Goal: Task Accomplishment & Management: Use online tool/utility

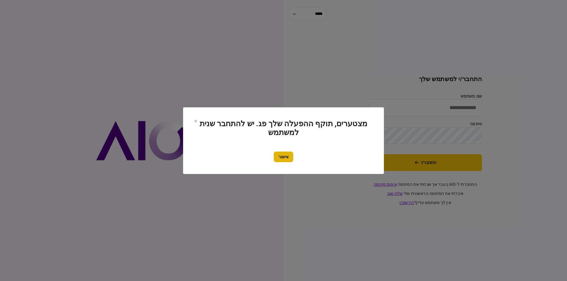
type input "******"
click at [285, 158] on button "אישור" at bounding box center [283, 157] width 19 height 11
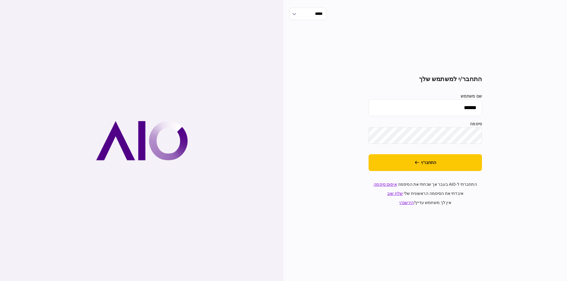
click at [426, 161] on button "התחבר/י" at bounding box center [425, 162] width 113 height 17
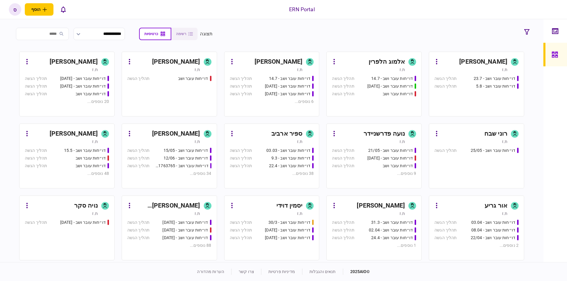
click at [62, 36] on input "search" at bounding box center [42, 34] width 53 height 12
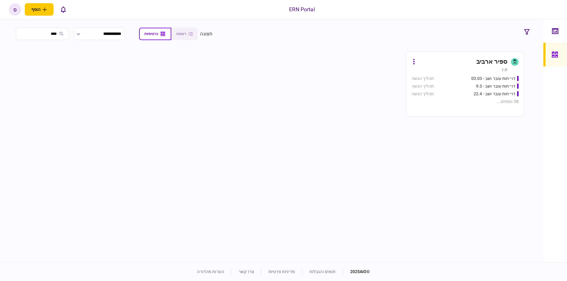
type input "****"
click at [474, 61] on div "ספיר ארביב" at bounding box center [463, 61] width 89 height 9
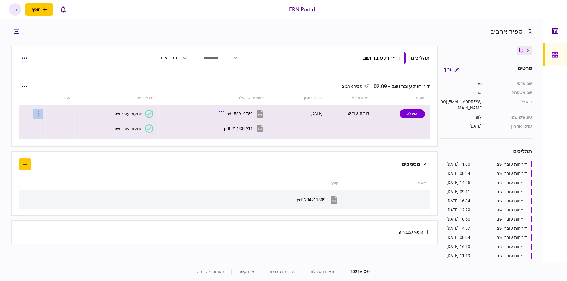
click at [41, 114] on button "button" at bounding box center [38, 114] width 11 height 11
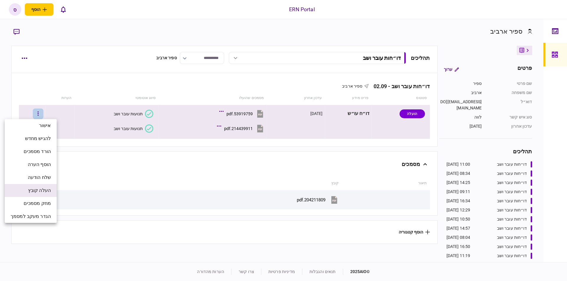
click at [38, 193] on span "העלה קובץ" at bounding box center [39, 190] width 23 height 7
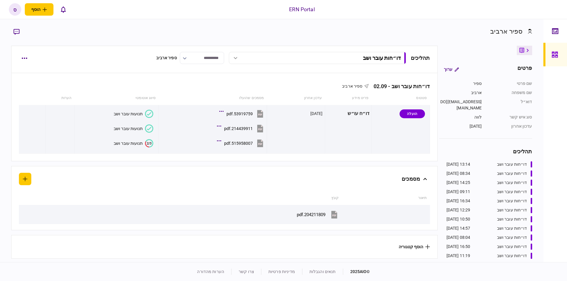
click at [132, 144] on div "תנועות עובר ושב" at bounding box center [128, 143] width 29 height 5
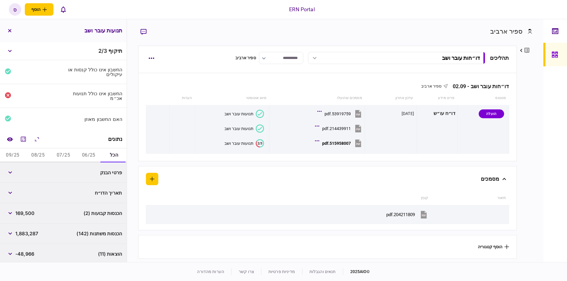
click at [88, 153] on button "06/25" at bounding box center [88, 156] width 25 height 14
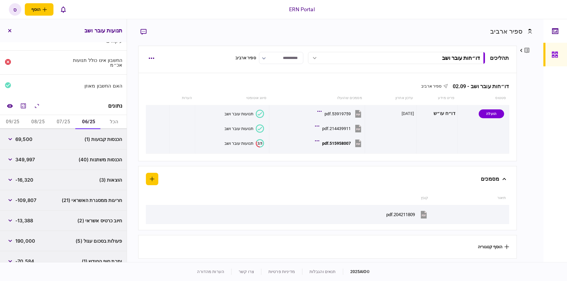
scroll to position [62, 0]
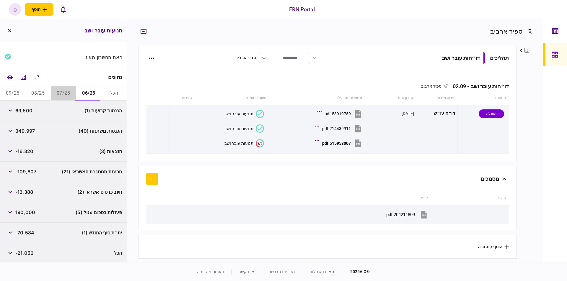
click at [62, 93] on button "07/25" at bounding box center [63, 94] width 25 height 14
click at [12, 230] on button "button" at bounding box center [10, 233] width 11 height 11
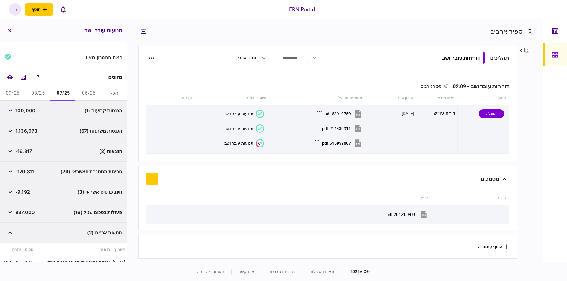
scroll to position [129, 0]
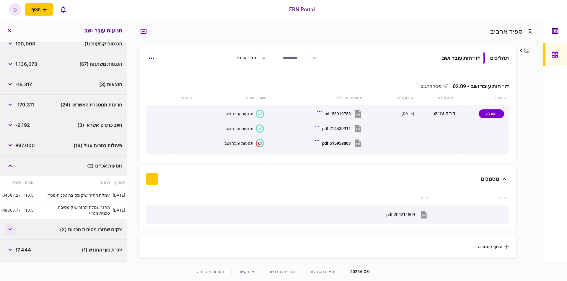
click at [15, 224] on button "button" at bounding box center [10, 229] width 11 height 11
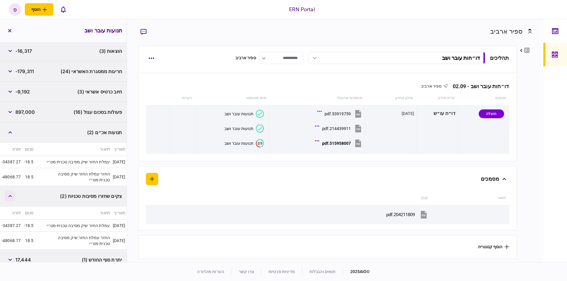
click at [13, 191] on button "button" at bounding box center [10, 196] width 11 height 11
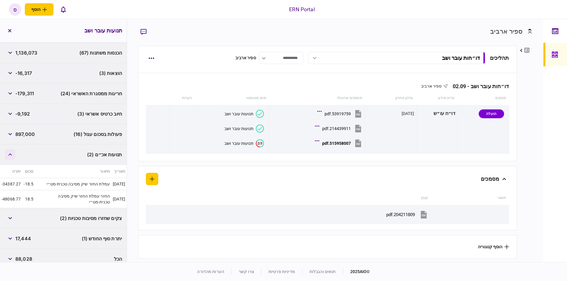
click at [12, 154] on icon "button" at bounding box center [10, 155] width 4 height 2
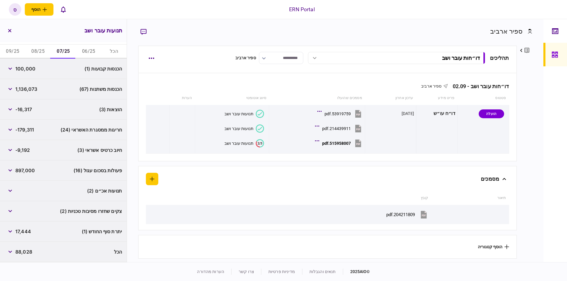
scroll to position [103, 0]
click at [40, 50] on button "08/25" at bounding box center [37, 53] width 25 height 14
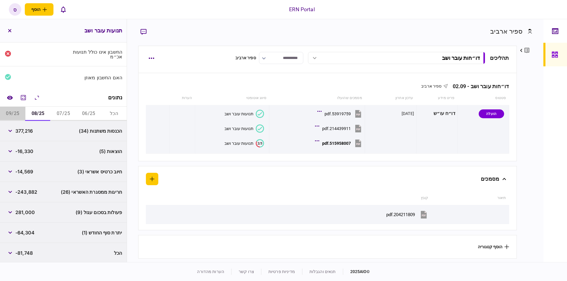
click at [16, 112] on button "09/25" at bounding box center [12, 114] width 25 height 14
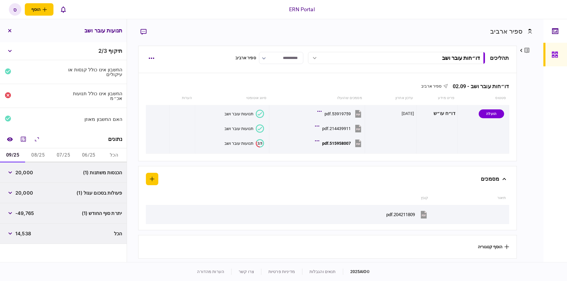
scroll to position [0, 0]
click at [94, 154] on button "06/25" at bounding box center [88, 156] width 25 height 14
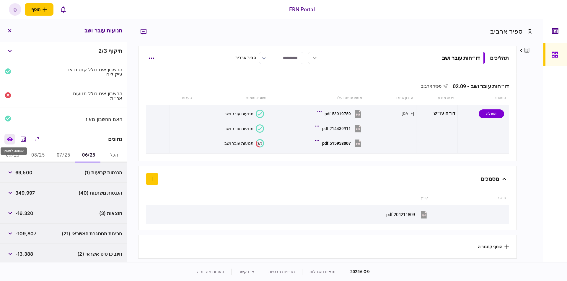
click at [14, 137] on button "השוואה למסמך" at bounding box center [9, 139] width 11 height 11
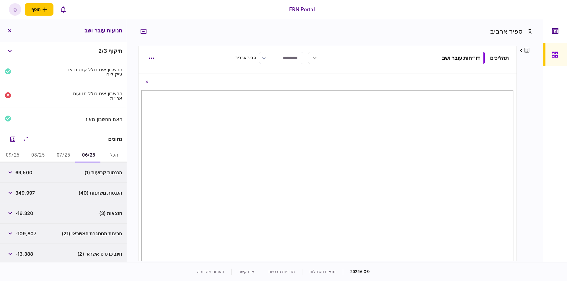
click at [90, 155] on button "06/25" at bounding box center [88, 156] width 25 height 14
click at [62, 154] on button "07/25" at bounding box center [63, 156] width 25 height 14
click at [9, 191] on button "button" at bounding box center [10, 193] width 11 height 11
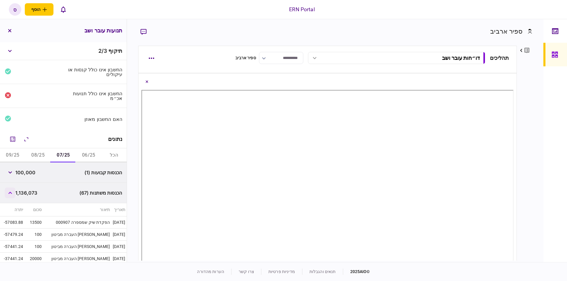
click at [15, 189] on button "button" at bounding box center [10, 193] width 11 height 11
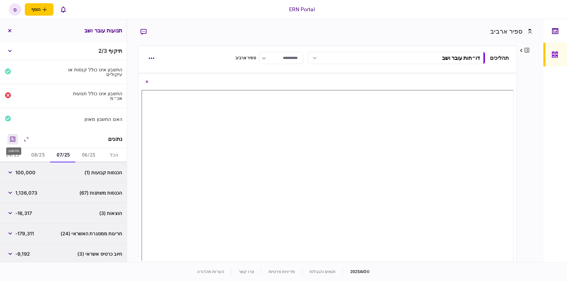
click at [16, 140] on icon "מחשבון" at bounding box center [12, 139] width 7 height 7
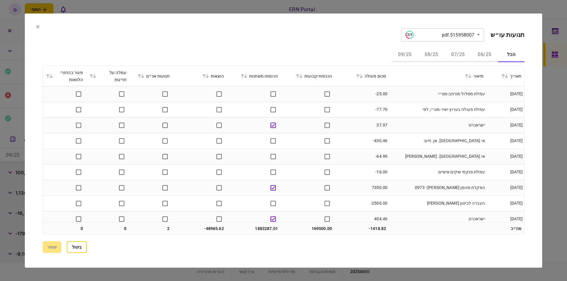
click at [486, 55] on button "06/25" at bounding box center [484, 55] width 27 height 14
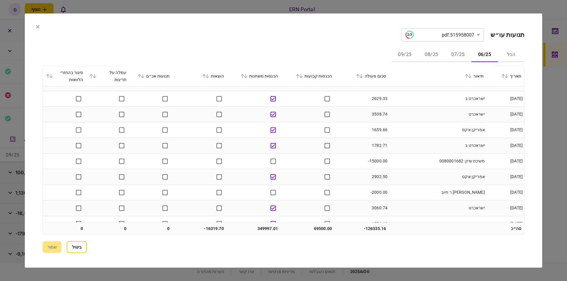
scroll to position [201, 0]
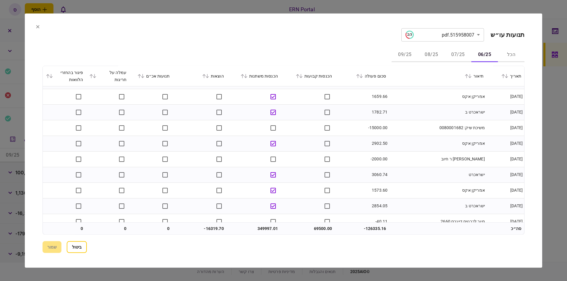
click at [453, 57] on button "07/25" at bounding box center [458, 55] width 27 height 14
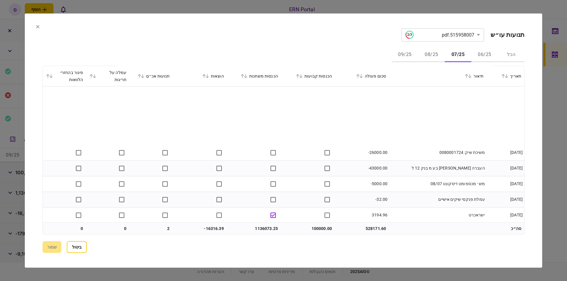
scroll to position [368, 0]
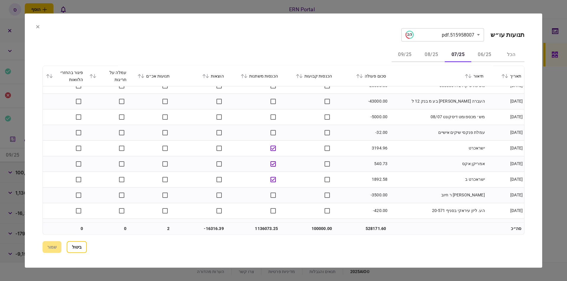
click at [482, 56] on button "06/25" at bounding box center [484, 55] width 27 height 14
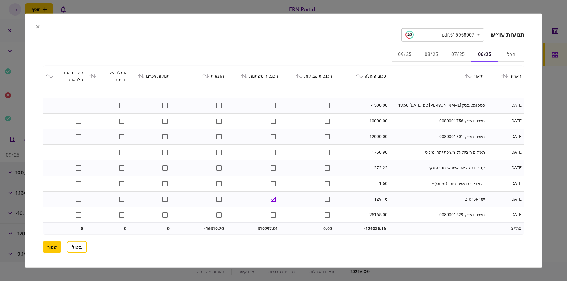
scroll to position [1289, 0]
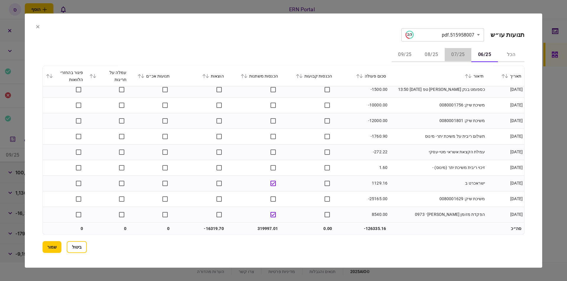
click at [464, 53] on button "07/25" at bounding box center [458, 55] width 27 height 14
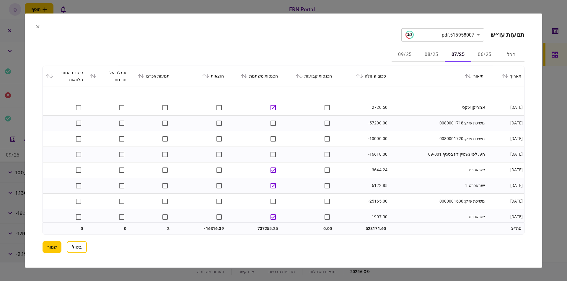
scroll to position [1931, 0]
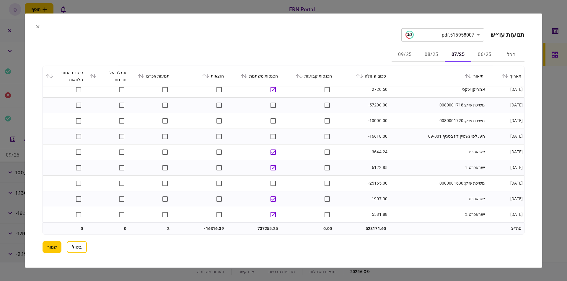
click at [430, 56] on button "08/25" at bounding box center [431, 55] width 27 height 14
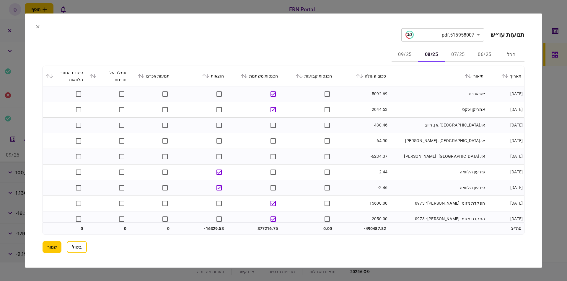
click at [455, 54] on button "07/25" at bounding box center [458, 55] width 27 height 14
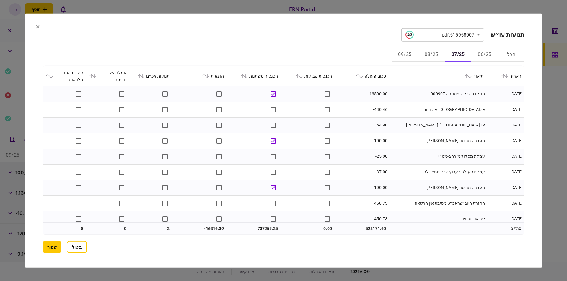
click at [429, 54] on button "08/25" at bounding box center [431, 55] width 27 height 14
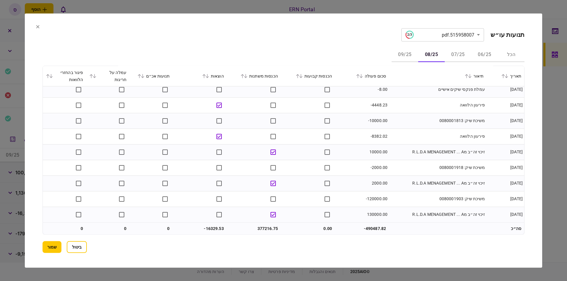
scroll to position [1054, 0]
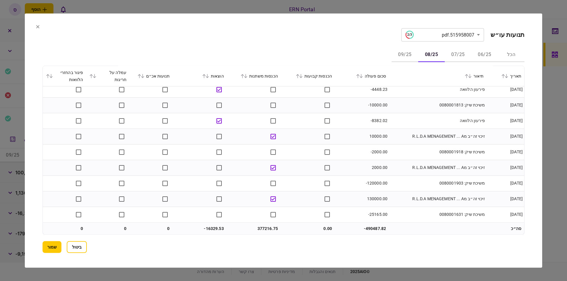
click at [404, 58] on button "09/25" at bounding box center [405, 55] width 27 height 14
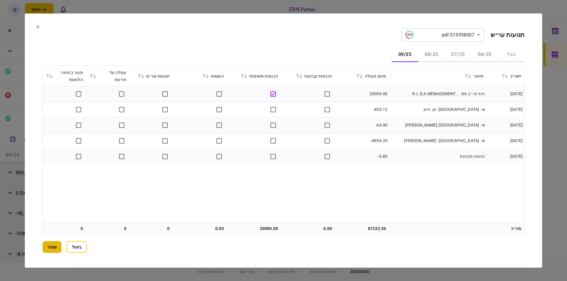
click at [47, 246] on button "שמור" at bounding box center [52, 248] width 19 height 12
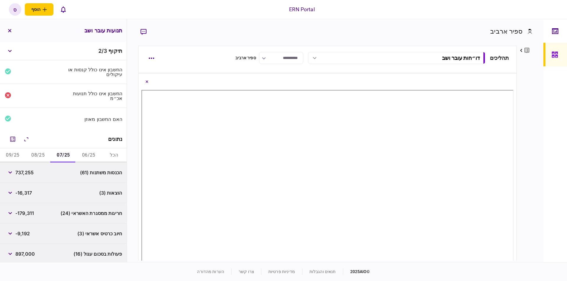
click at [89, 156] on button "06/25" at bounding box center [88, 156] width 25 height 14
click at [28, 172] on span "319,997" at bounding box center [24, 172] width 18 height 7
copy span "319,997"
click at [30, 191] on span "-16,320" at bounding box center [24, 193] width 18 height 7
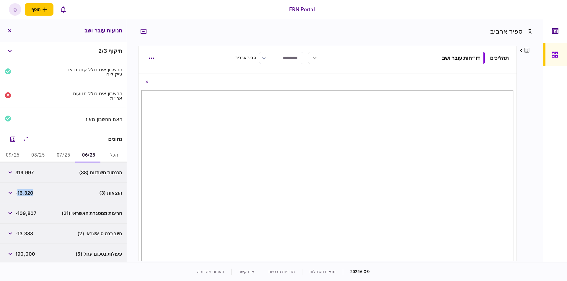
click at [30, 191] on span "-16,320" at bounding box center [24, 193] width 18 height 7
copy span "16,320"
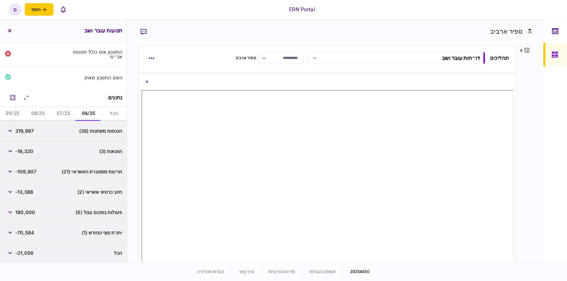
click at [25, 232] on span "-70,584" at bounding box center [24, 232] width 19 height 7
copy span "70,584"
click at [61, 110] on button "07/25" at bounding box center [63, 114] width 25 height 14
click at [26, 132] on span "737,255" at bounding box center [24, 131] width 18 height 7
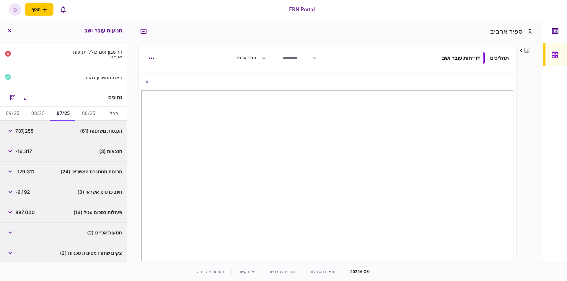
click at [26, 132] on span "737,255" at bounding box center [24, 131] width 18 height 7
copy span "737,255"
click at [23, 148] on span "-16,317" at bounding box center [23, 151] width 17 height 7
copy span "16,317"
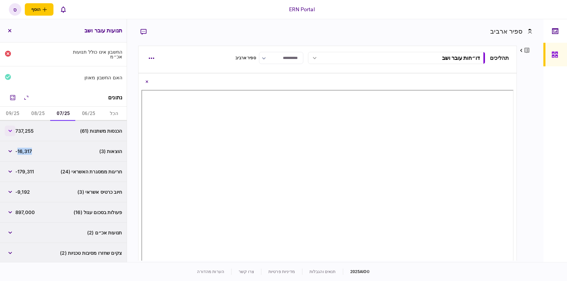
click at [12, 131] on icon "button" at bounding box center [10, 131] width 4 height 2
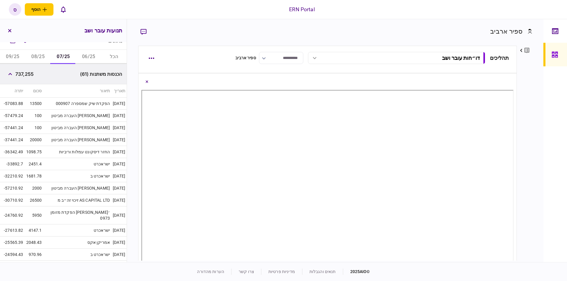
scroll to position [0, 0]
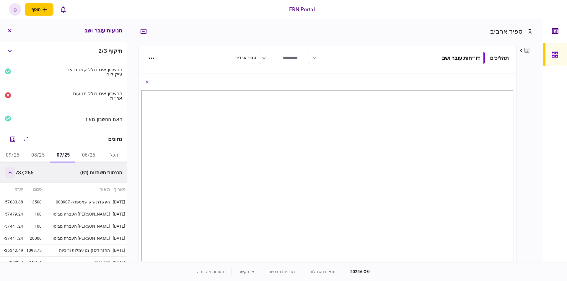
click at [12, 172] on icon "button" at bounding box center [10, 173] width 4 height 2
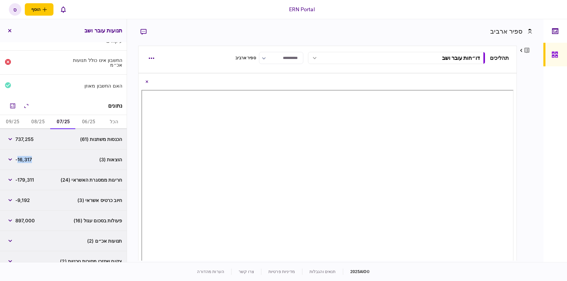
scroll to position [67, 0]
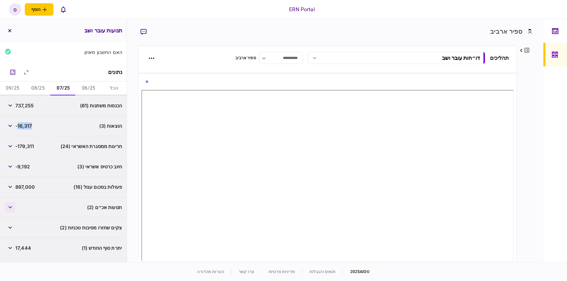
click at [11, 208] on button "button" at bounding box center [10, 207] width 11 height 11
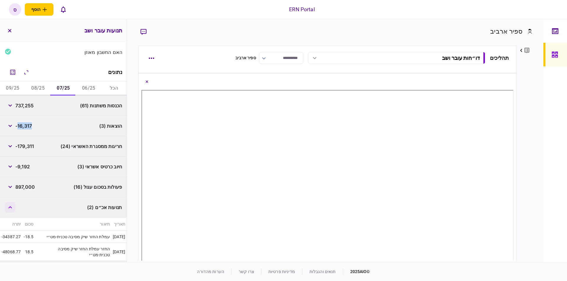
click at [11, 208] on button "button" at bounding box center [10, 207] width 11 height 11
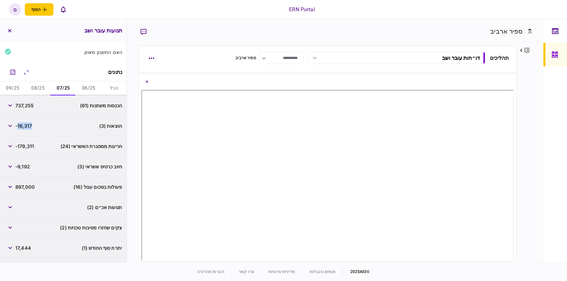
scroll to position [82, 0]
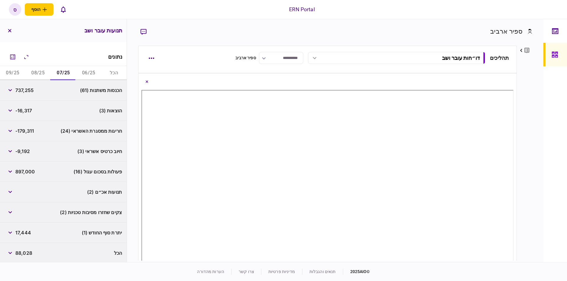
click at [22, 232] on span "17,444" at bounding box center [23, 232] width 16 height 7
click at [23, 231] on span "17,444" at bounding box center [23, 232] width 16 height 7
copy span "17,444"
click at [40, 73] on button "08/25" at bounding box center [37, 73] width 25 height 14
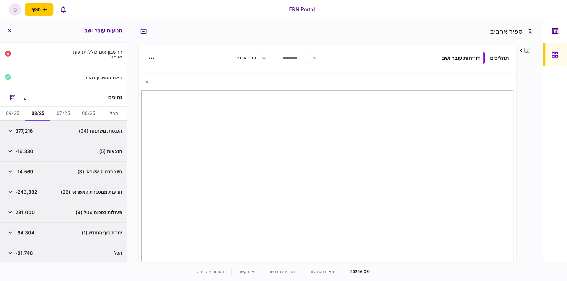
click at [23, 129] on span "377,216" at bounding box center [23, 131] width 17 height 7
click at [24, 129] on span "377,216" at bounding box center [23, 131] width 17 height 7
copy span "377,216"
click at [26, 151] on span "-16,330" at bounding box center [24, 151] width 18 height 7
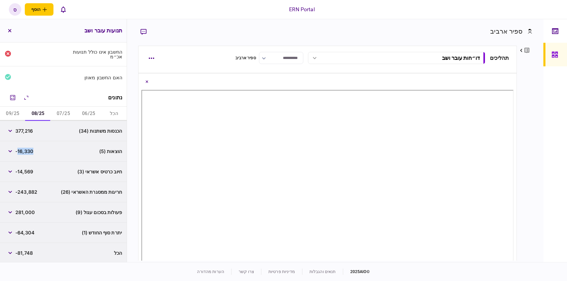
copy span "16,330"
click at [18, 234] on span "-64,304" at bounding box center [24, 232] width 19 height 7
click at [19, 233] on span "-64,304" at bounding box center [24, 232] width 19 height 7
click at [20, 233] on span "-64,304" at bounding box center [24, 232] width 19 height 7
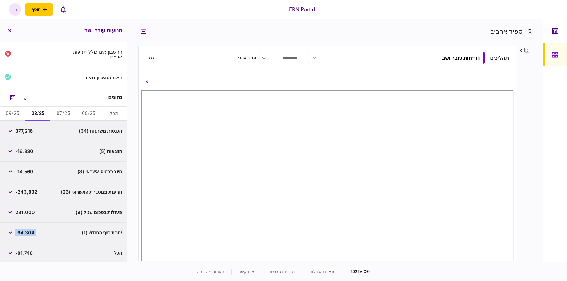
click at [20, 233] on span "-64,304" at bounding box center [24, 232] width 19 height 7
copy div "-64,304"
click at [15, 112] on button "09/25" at bounding box center [12, 114] width 25 height 14
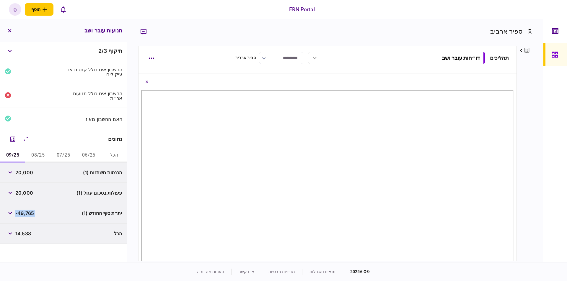
scroll to position [0, 0]
click at [26, 173] on span "20,000" at bounding box center [24, 172] width 18 height 7
copy span "20,000"
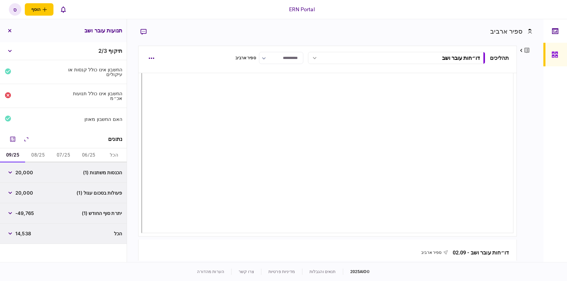
click at [21, 213] on span "-49,765" at bounding box center [24, 213] width 19 height 7
click at [39, 155] on button "08/25" at bounding box center [37, 156] width 25 height 14
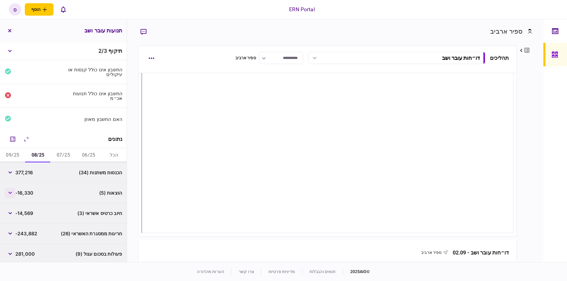
click at [12, 194] on button "button" at bounding box center [10, 193] width 11 height 11
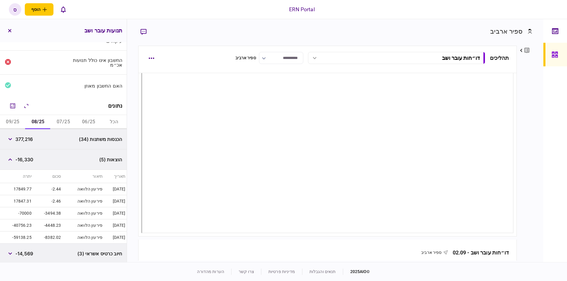
scroll to position [67, 0]
